Goal: Book appointment/travel/reservation

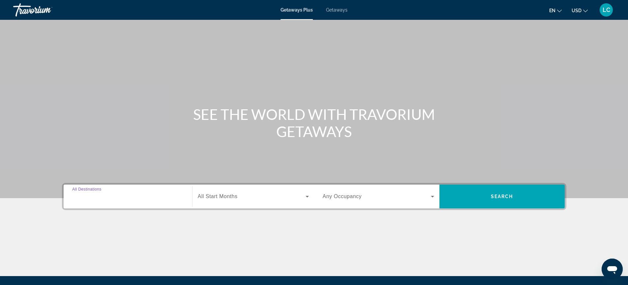
click at [119, 197] on input "Destination All Destinations" at bounding box center [127, 197] width 111 height 8
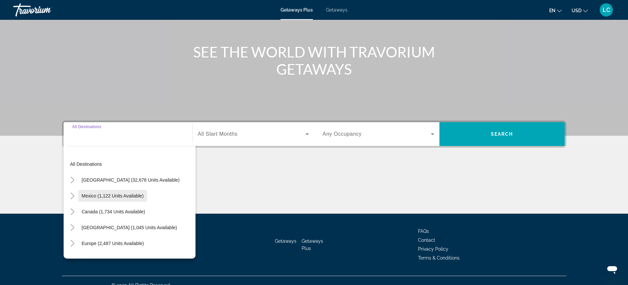
scroll to position [72, 0]
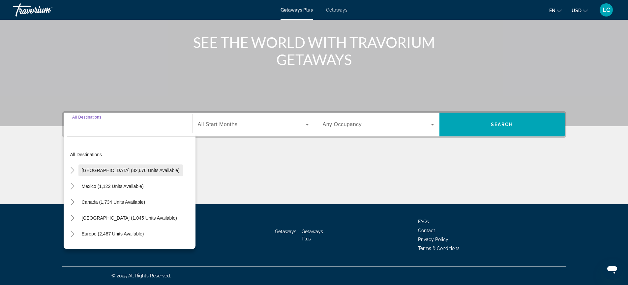
click at [133, 171] on span "[GEOGRAPHIC_DATA] (32,676 units available)" at bounding box center [131, 170] width 98 height 5
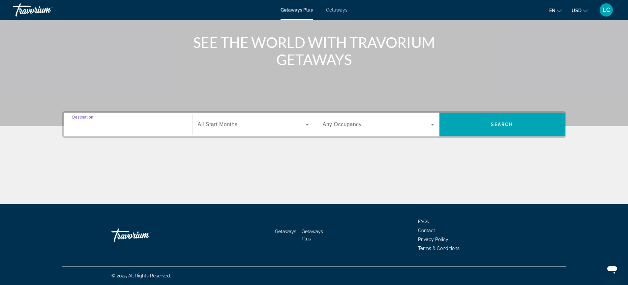
type input "**********"
click at [307, 123] on icon "Search widget" at bounding box center [307, 124] width 8 height 8
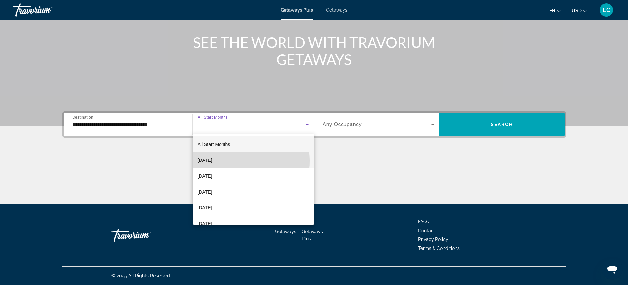
click at [212, 161] on span "[DATE]" at bounding box center [205, 160] width 15 height 8
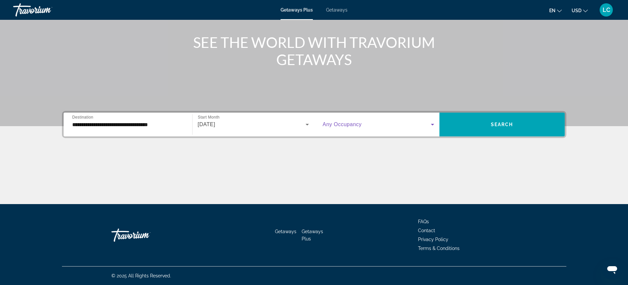
click at [433, 124] on icon "Search widget" at bounding box center [432, 125] width 3 height 2
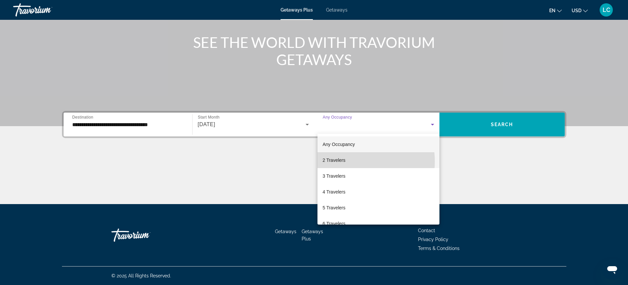
click at [345, 161] on span "2 Travelers" at bounding box center [334, 160] width 23 height 8
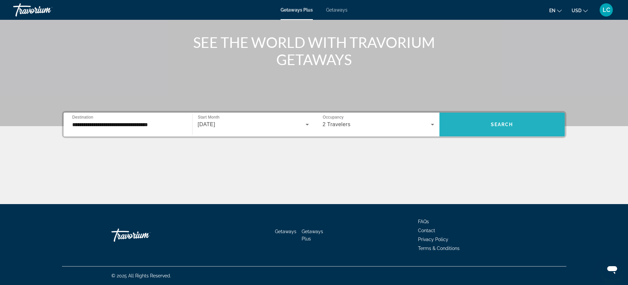
click at [497, 129] on span "Search widget" at bounding box center [502, 124] width 125 height 16
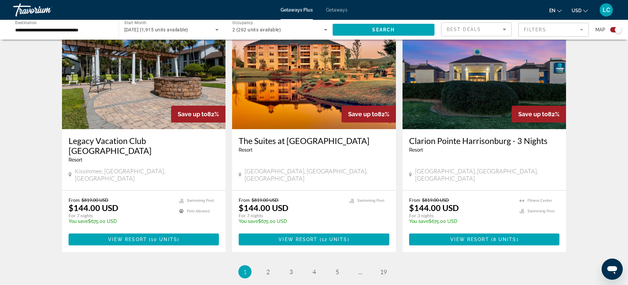
scroll to position [989, 0]
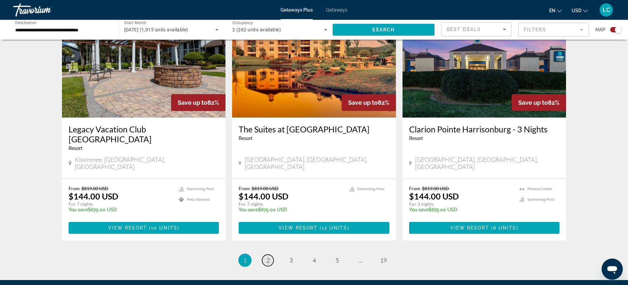
click at [266, 256] on span "2" at bounding box center [267, 259] width 3 height 7
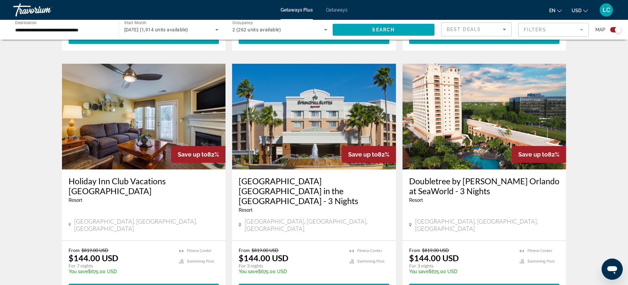
scroll to position [997, 0]
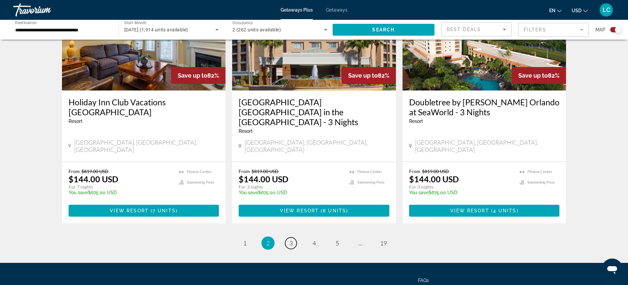
click at [295, 237] on link "page 3" at bounding box center [291, 243] width 12 height 12
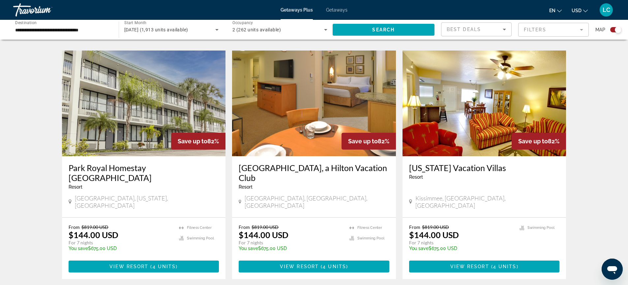
scroll to position [956, 0]
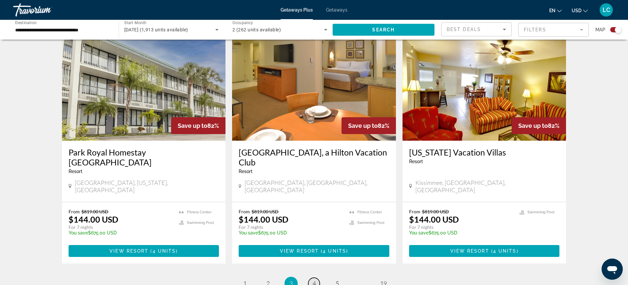
click at [314, 279] on span "4" at bounding box center [314, 282] width 3 height 7
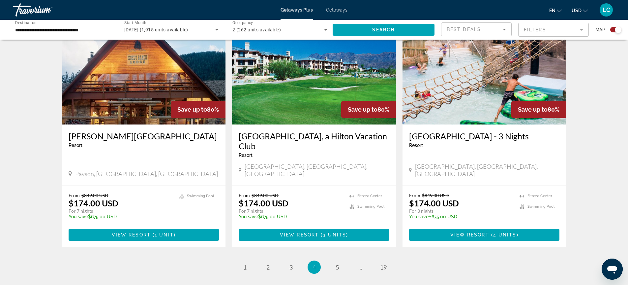
scroll to position [1016, 0]
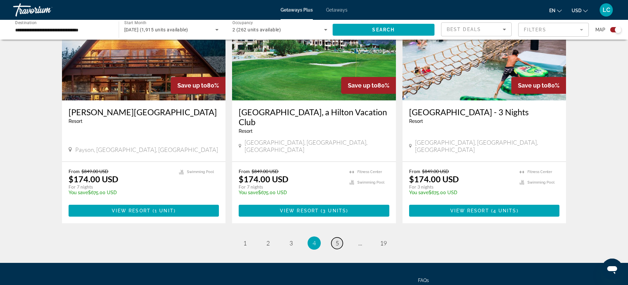
click at [339, 237] on link "page 5" at bounding box center [337, 243] width 12 height 12
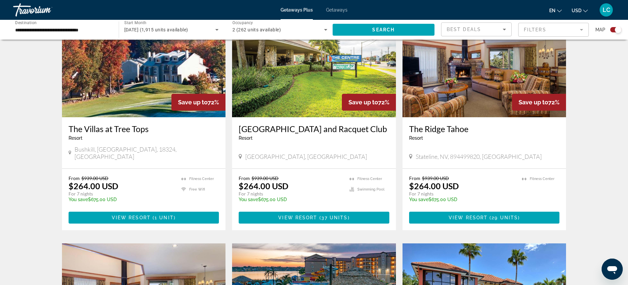
scroll to position [264, 0]
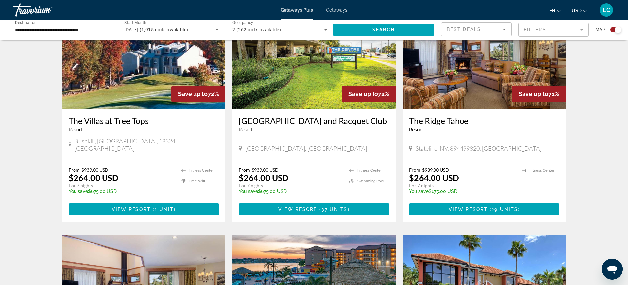
click at [154, 81] on img "Main content" at bounding box center [144, 56] width 164 height 106
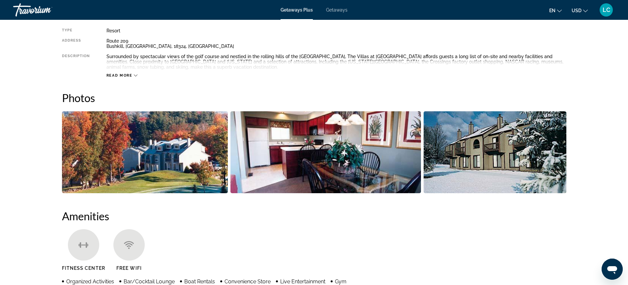
scroll to position [231, 0]
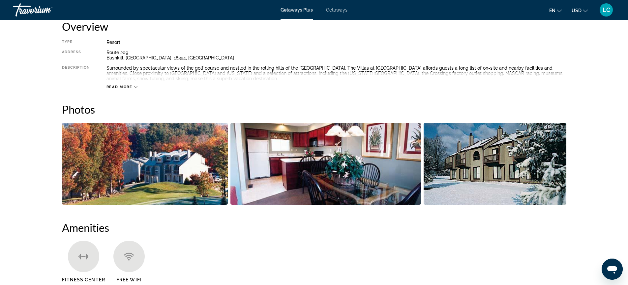
click at [190, 160] on img "Open full-screen image slider" at bounding box center [145, 164] width 166 height 82
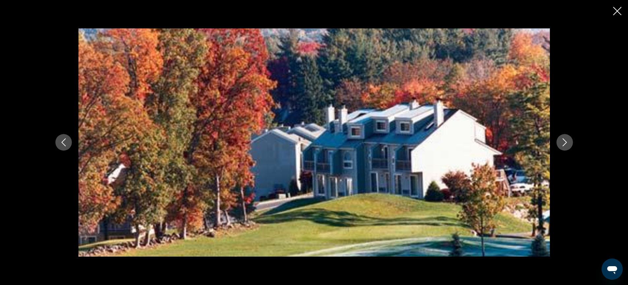
click at [567, 144] on icon "Next image" at bounding box center [565, 142] width 8 height 8
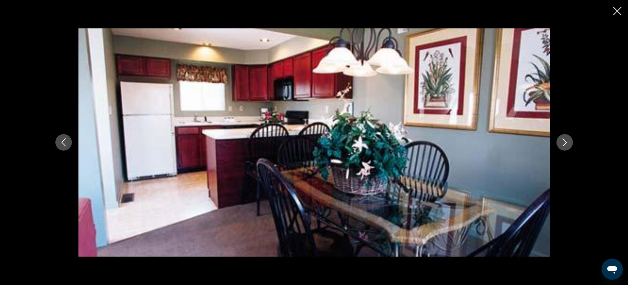
click at [567, 144] on icon "Next image" at bounding box center [565, 142] width 8 height 8
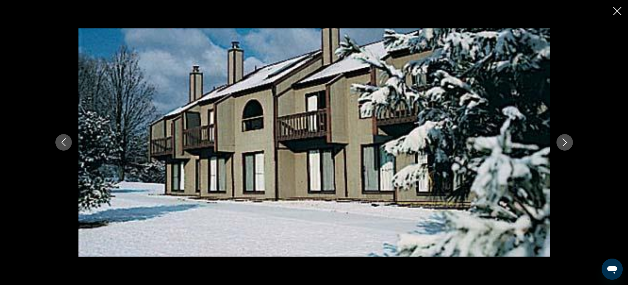
click at [567, 144] on icon "Next image" at bounding box center [565, 142] width 8 height 8
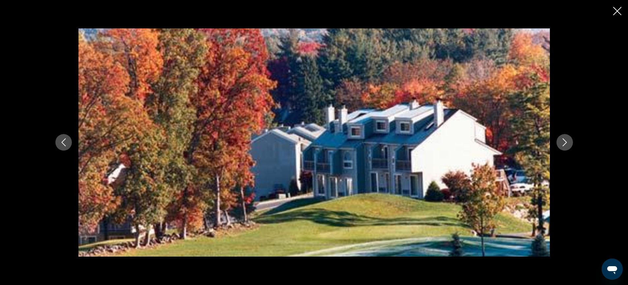
click at [567, 144] on icon "Next image" at bounding box center [565, 142] width 8 height 8
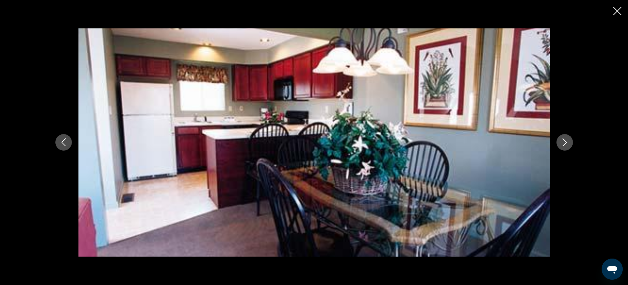
click at [618, 13] on icon "Close slideshow" at bounding box center [617, 11] width 8 height 8
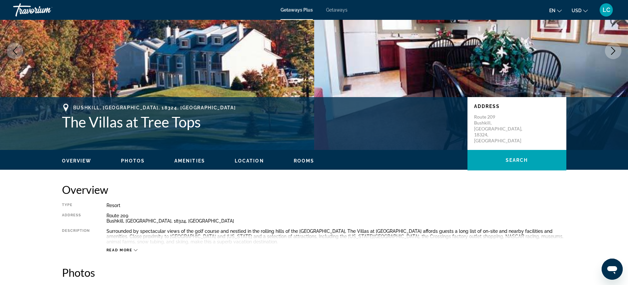
scroll to position [0, 0]
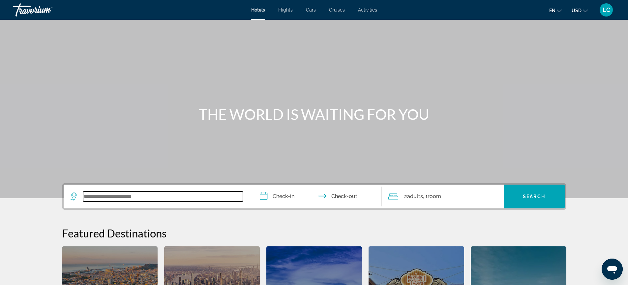
click at [136, 196] on input "Search widget" at bounding box center [163, 196] width 160 height 10
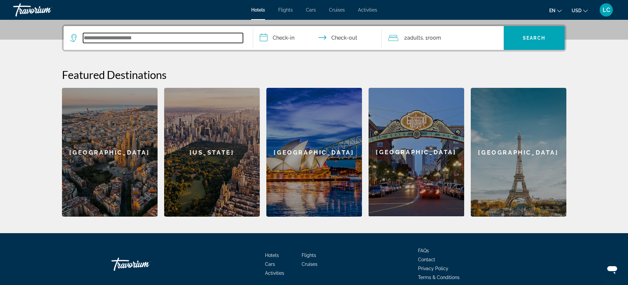
scroll to position [161, 0]
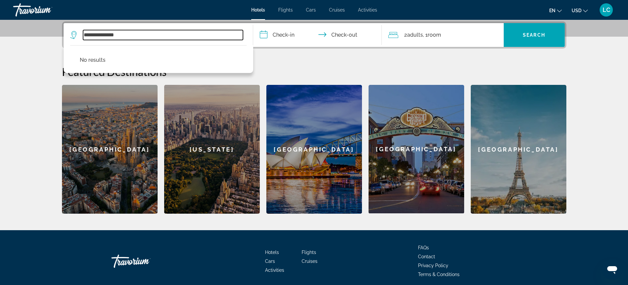
type input "**********"
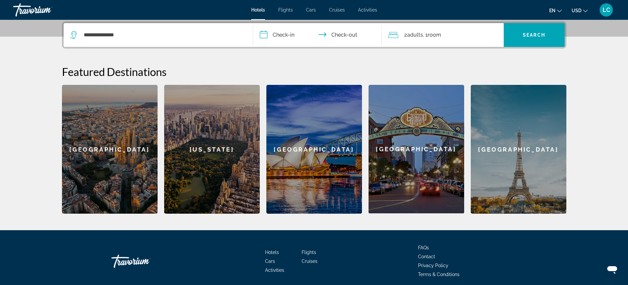
click at [293, 38] on input "**********" at bounding box center [318, 36] width 131 height 26
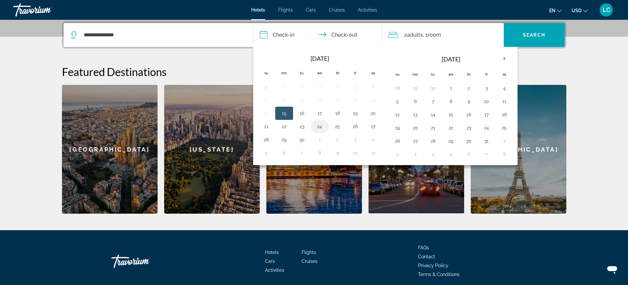
click at [321, 129] on button "24" at bounding box center [320, 126] width 11 height 9
click at [352, 33] on input "**********" at bounding box center [318, 36] width 131 height 26
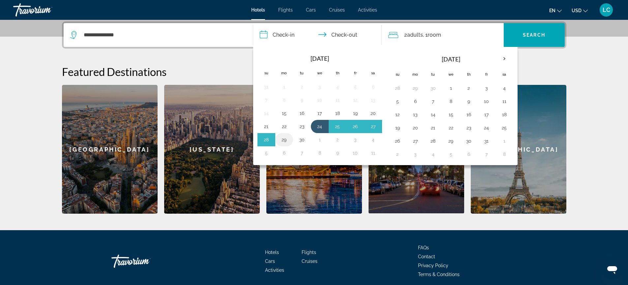
click at [286, 141] on button "29" at bounding box center [284, 139] width 11 height 9
type input "**********"
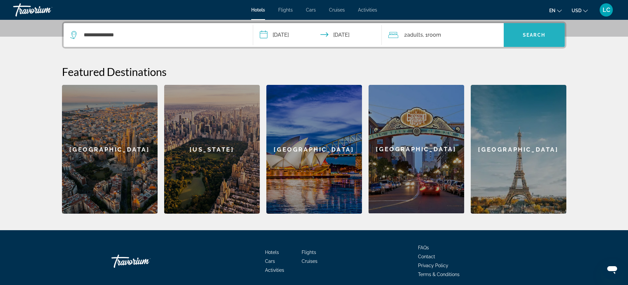
click at [538, 37] on span "Search" at bounding box center [534, 34] width 22 height 5
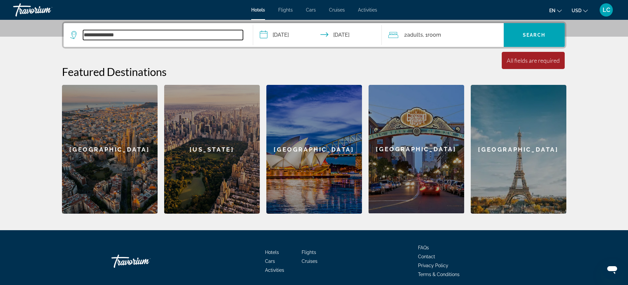
click at [133, 35] on input "**********" at bounding box center [163, 35] width 160 height 10
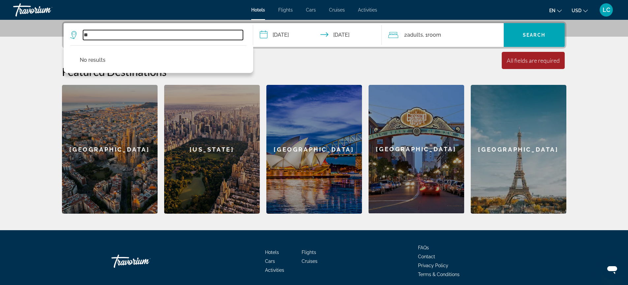
type input "*"
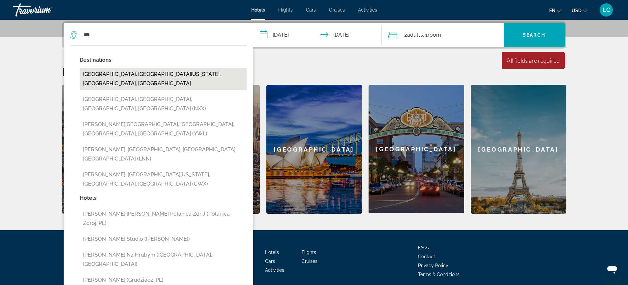
click at [138, 75] on button "Williamsburg, Coastal Virginia, VA, United States" at bounding box center [163, 79] width 167 height 22
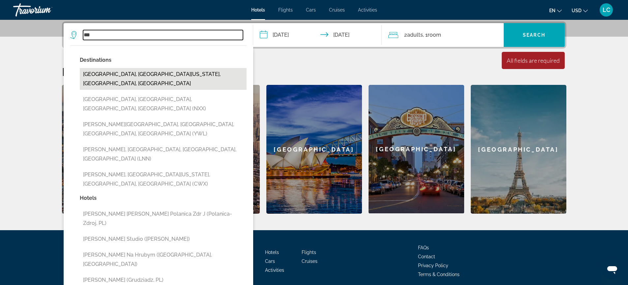
type input "**********"
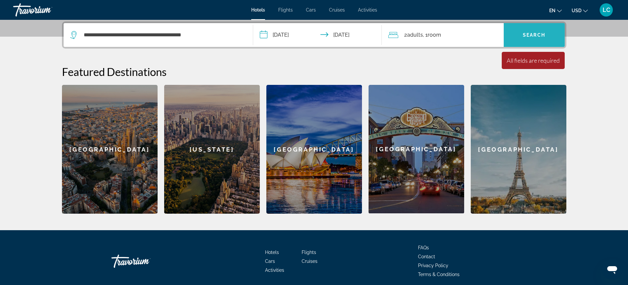
click at [532, 32] on span "Search widget" at bounding box center [534, 35] width 61 height 16
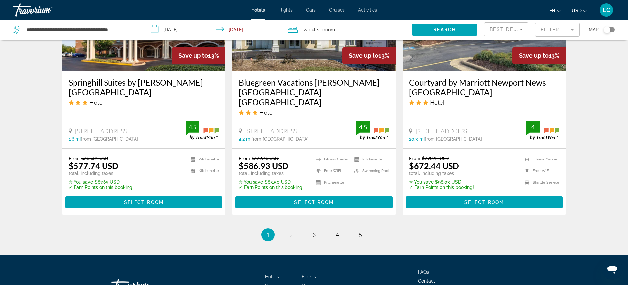
scroll to position [898, 0]
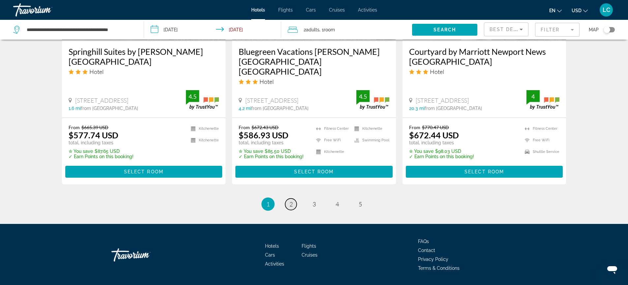
click at [291, 200] on span "2" at bounding box center [291, 203] width 3 height 7
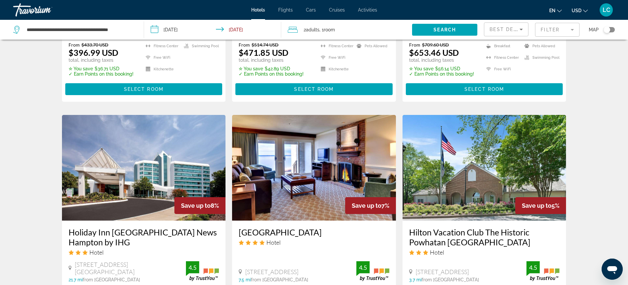
scroll to position [462, 0]
